Goal: Task Accomplishment & Management: Manage account settings

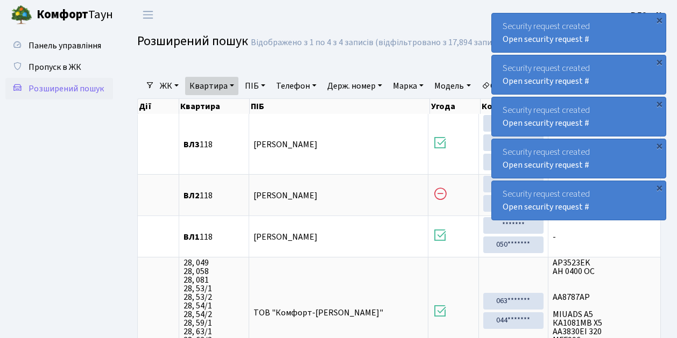
select select "25"
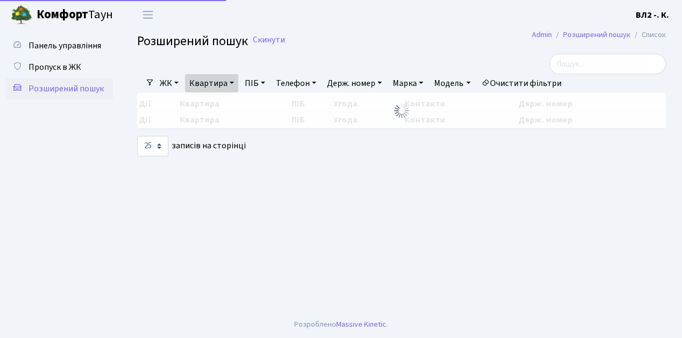
select select "25"
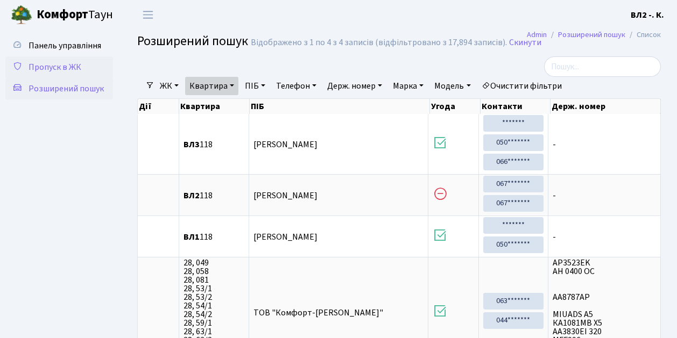
click at [52, 66] on span "Пропуск в ЖК" at bounding box center [55, 67] width 53 height 12
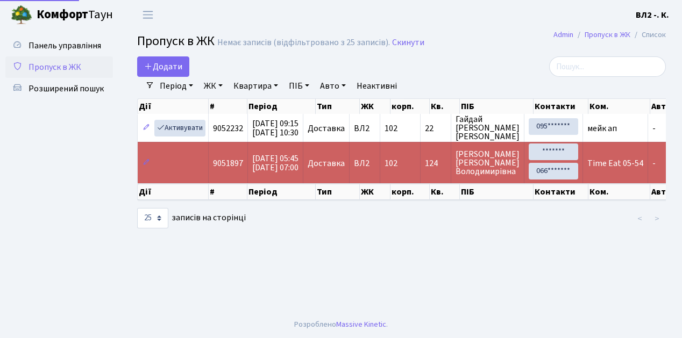
select select "25"
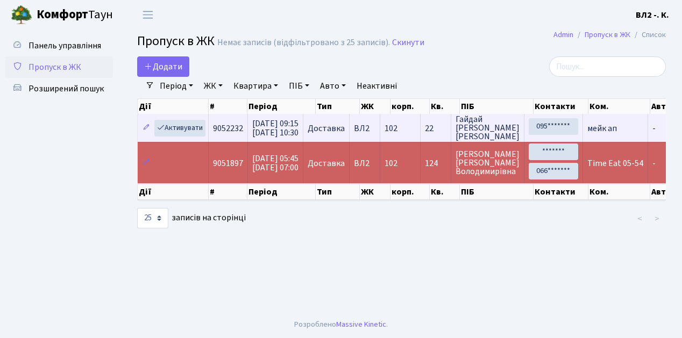
click at [421, 138] on td "102" at bounding box center [400, 128] width 40 height 28
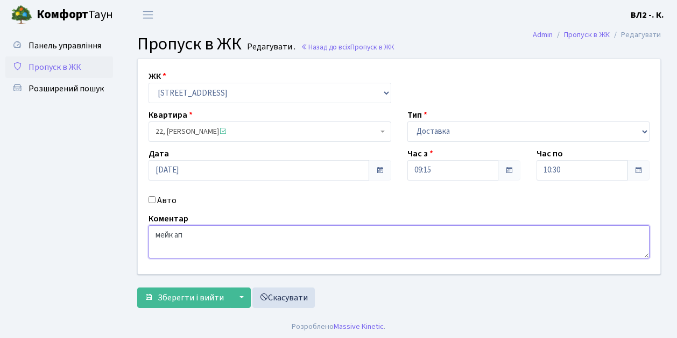
click at [186, 234] on textarea "мейк ап" at bounding box center [398, 241] width 501 height 33
type textarea "мейк ап 09-46"
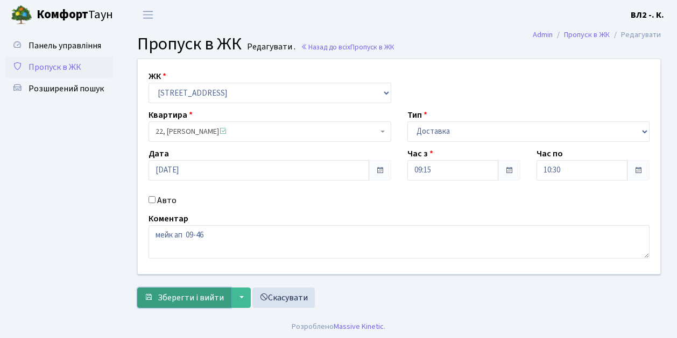
click at [168, 300] on span "Зберегти і вийти" at bounding box center [191, 298] width 66 height 12
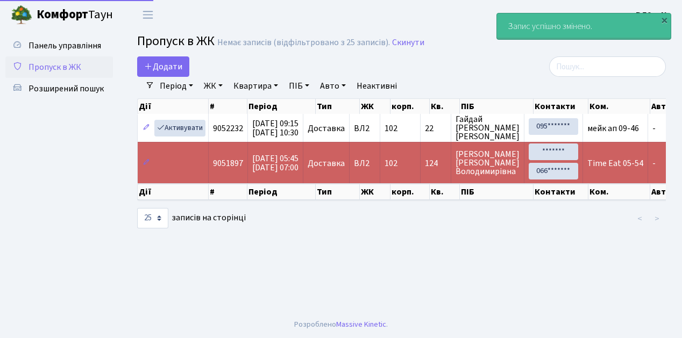
select select "25"
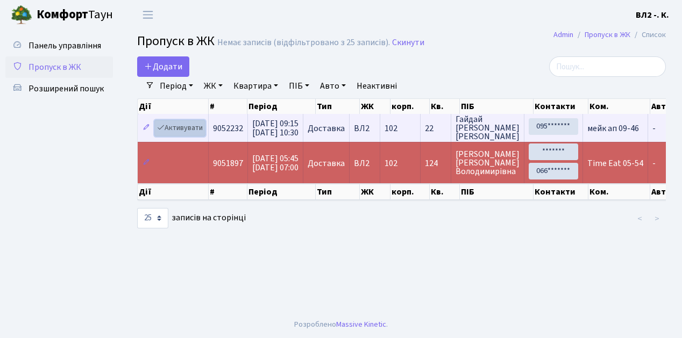
click at [204, 134] on link "Активувати" at bounding box center [179, 128] width 51 height 17
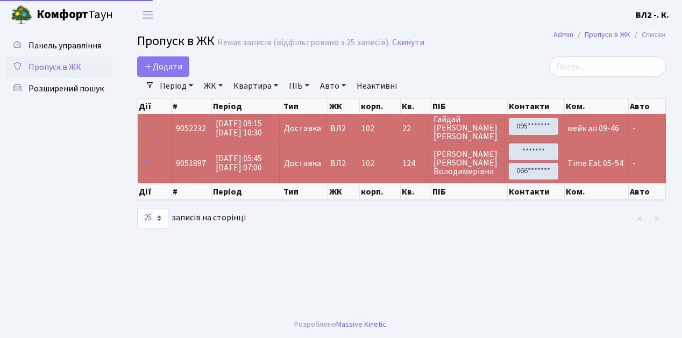
select select "25"
